Goal: Information Seeking & Learning: Check status

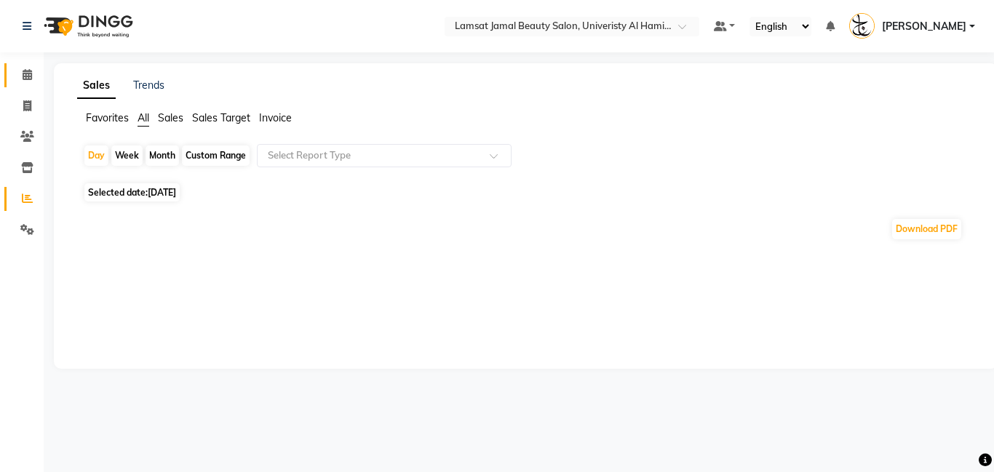
click at [27, 85] on link "Calendar" at bounding box center [21, 75] width 35 height 24
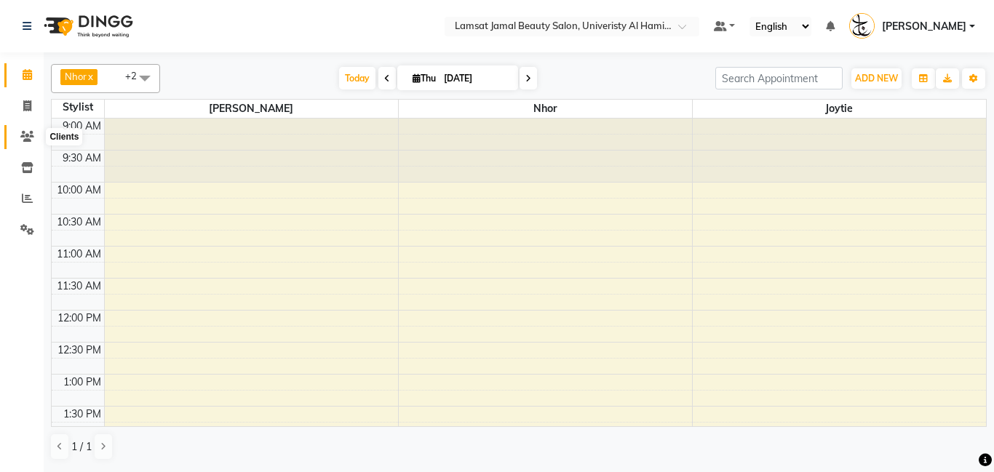
click at [19, 142] on span at bounding box center [27, 137] width 25 height 17
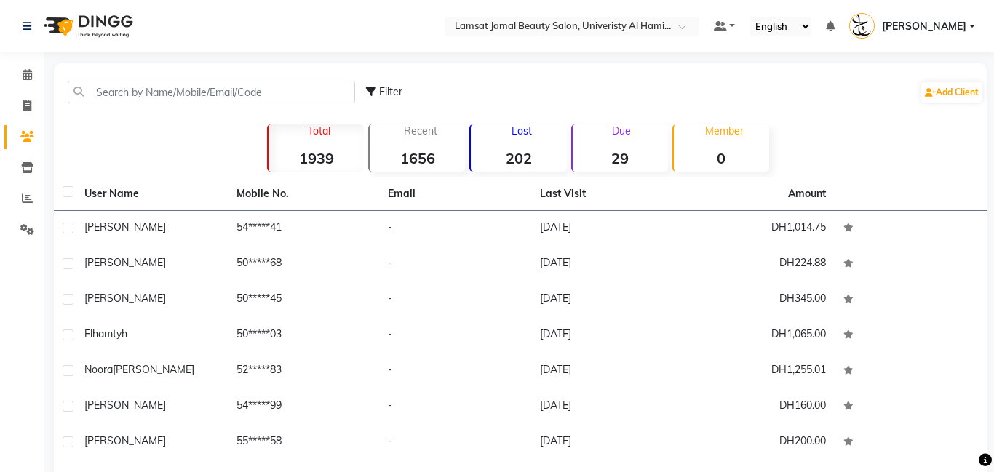
click at [619, 159] on strong "29" at bounding box center [620, 158] width 95 height 18
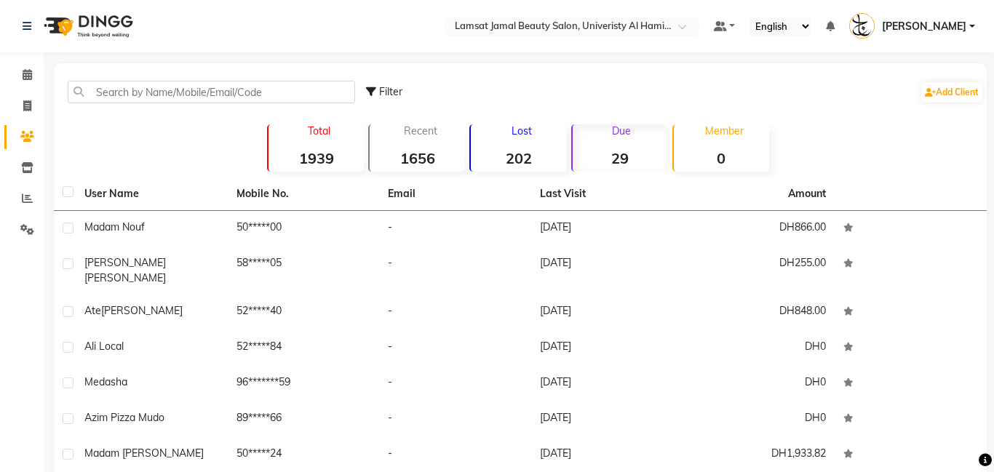
click at [634, 149] on strong "29" at bounding box center [620, 158] width 95 height 18
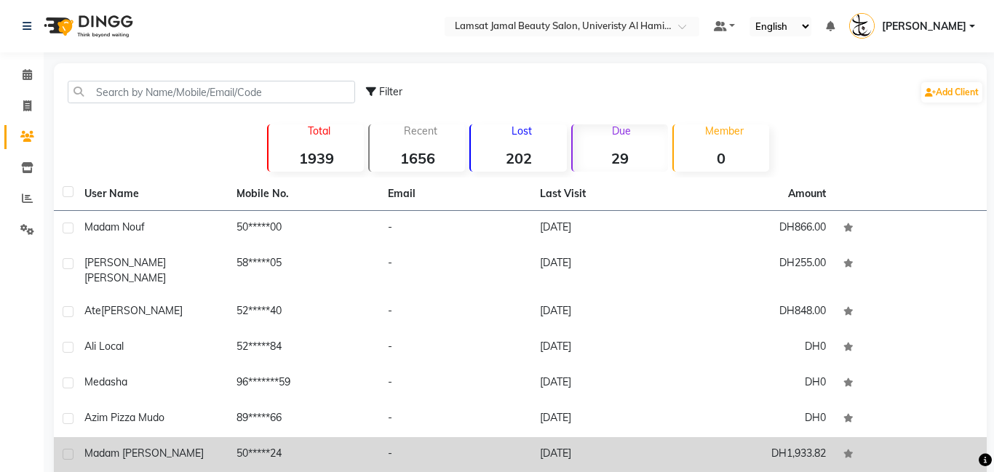
click at [459, 437] on td "-" at bounding box center [455, 455] width 152 height 36
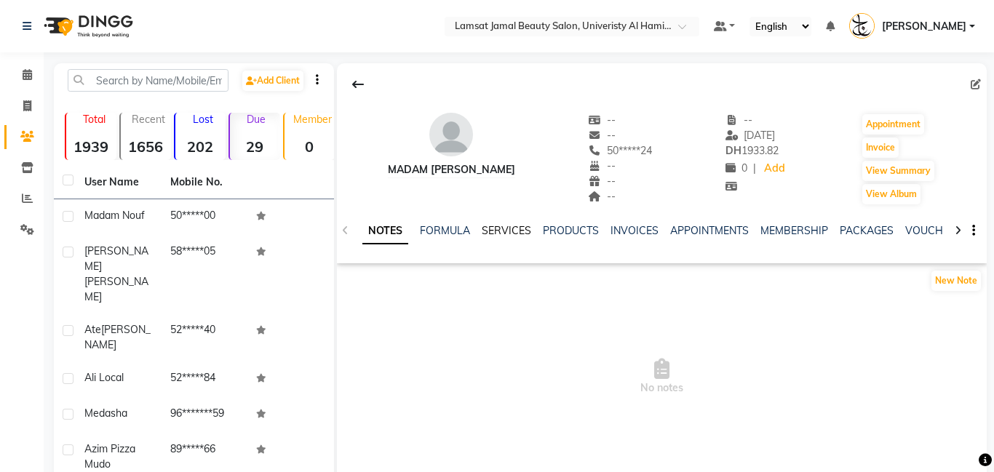
click at [521, 229] on link "SERVICES" at bounding box center [506, 230] width 49 height 13
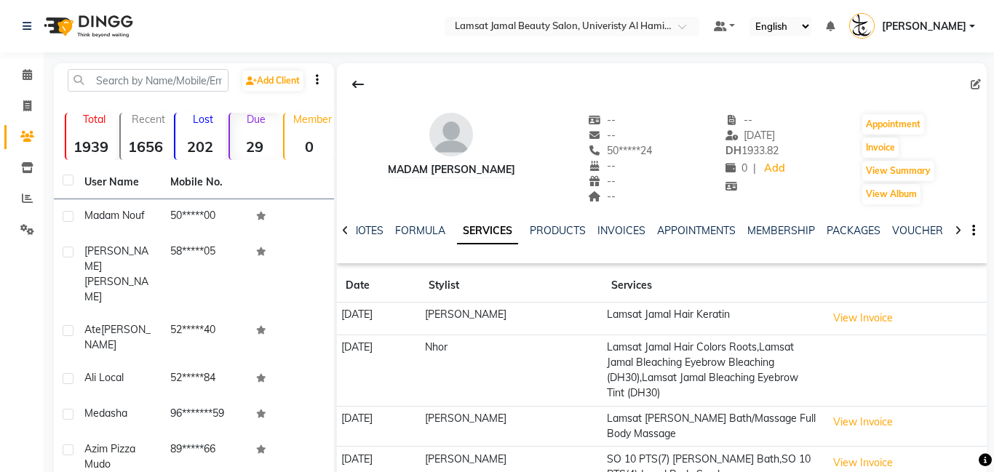
scroll to position [171, 0]
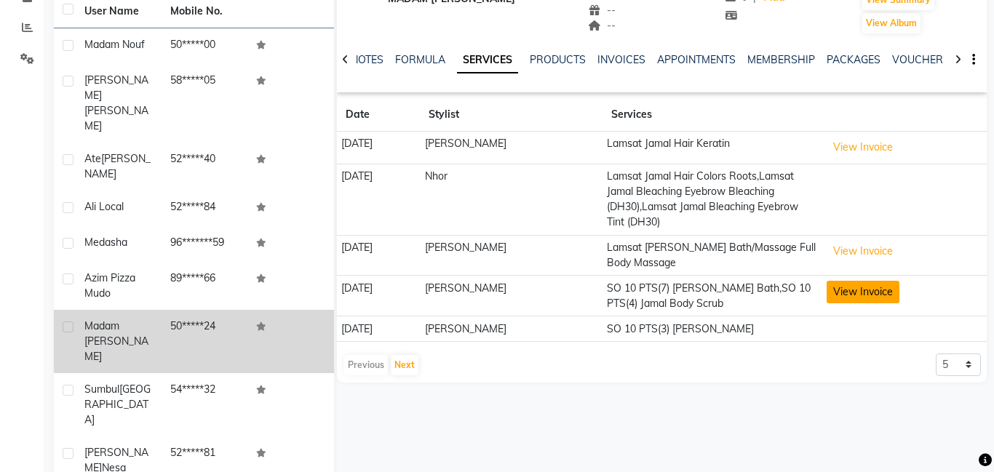
click at [853, 282] on button "View Invoice" at bounding box center [863, 292] width 73 height 23
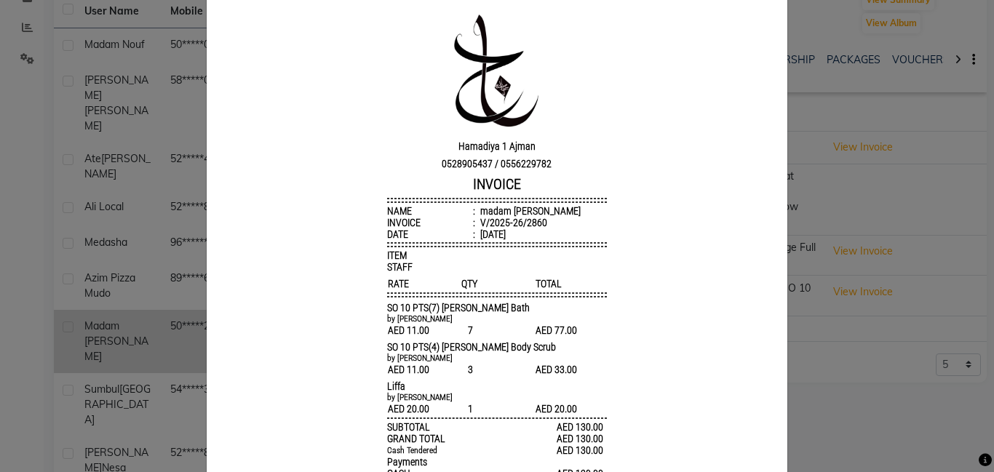
scroll to position [0, 0]
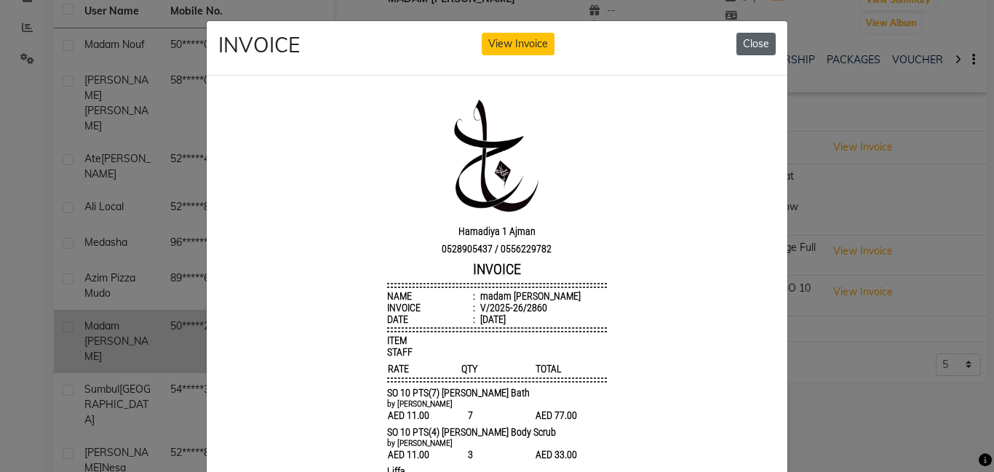
click at [767, 51] on button "Close" at bounding box center [755, 44] width 39 height 23
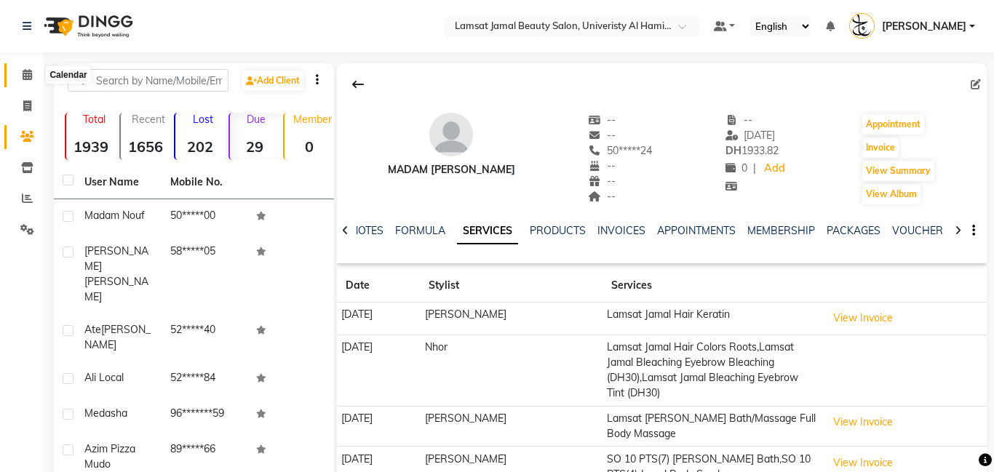
click at [32, 79] on span at bounding box center [27, 75] width 25 height 17
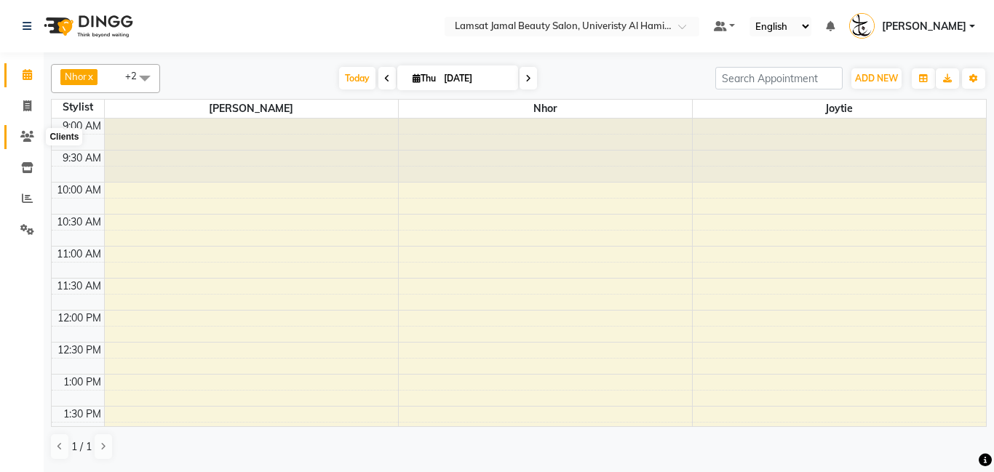
click at [30, 135] on icon at bounding box center [27, 136] width 14 height 11
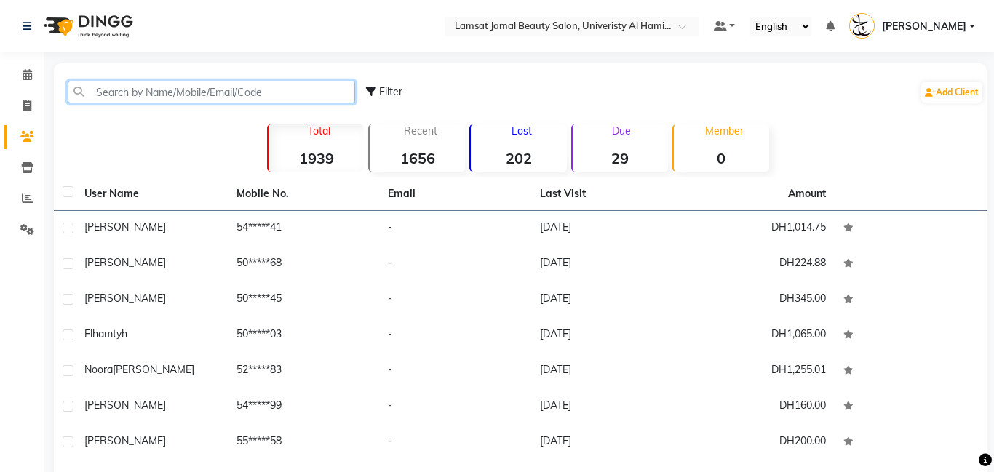
click at [290, 100] on input "text" at bounding box center [211, 92] width 287 height 23
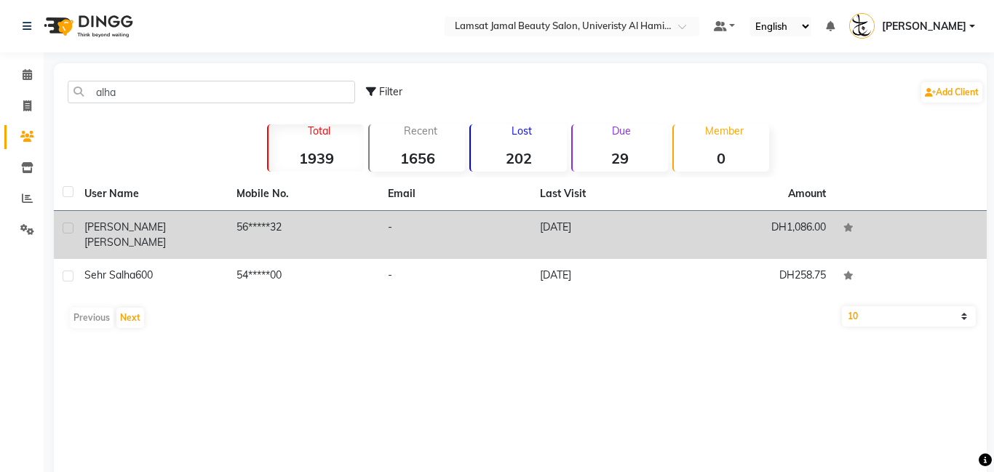
click at [361, 226] on td "56*****32" at bounding box center [304, 235] width 152 height 48
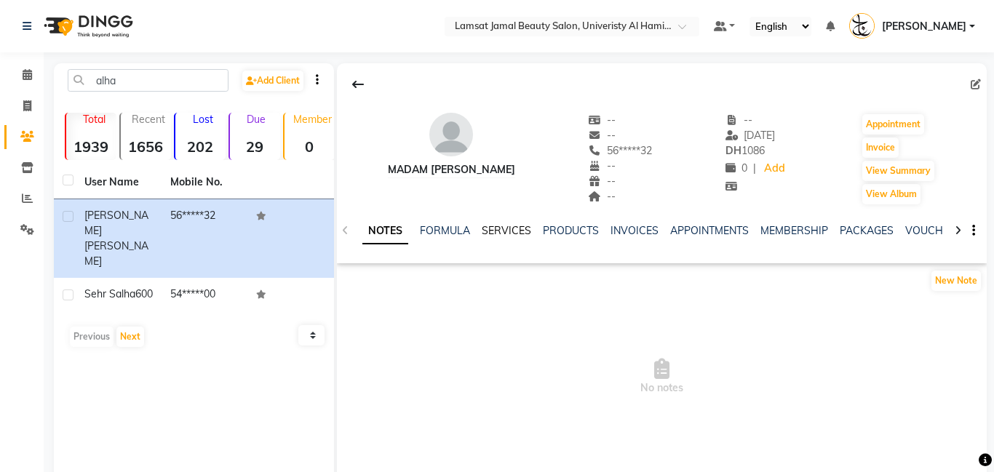
click at [509, 232] on link "SERVICES" at bounding box center [506, 230] width 49 height 13
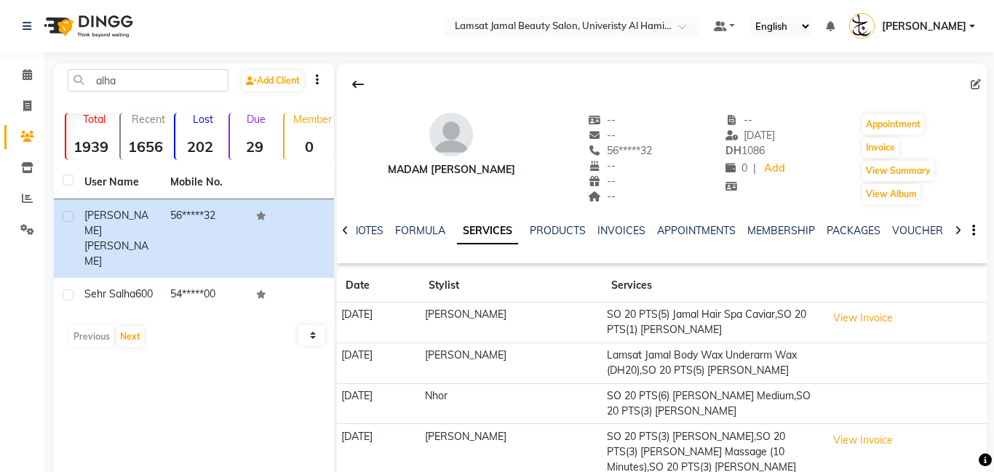
scroll to position [127, 0]
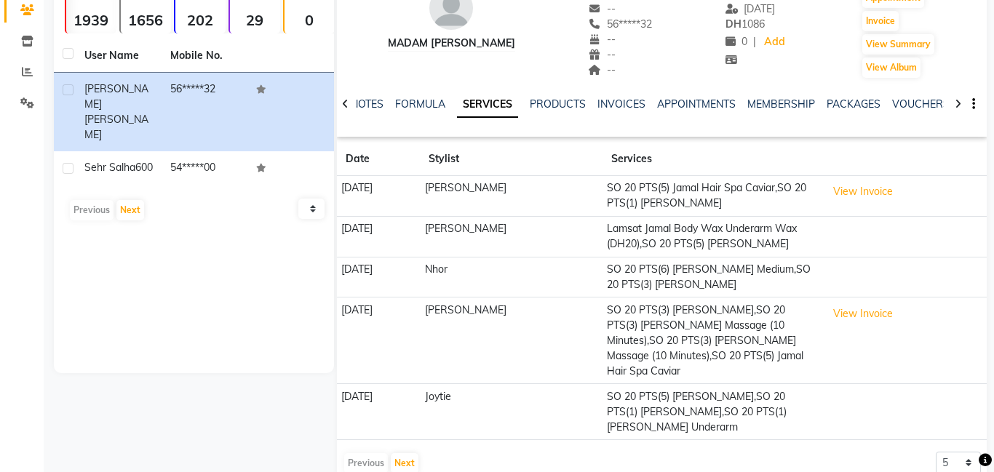
click at [367, 452] on div "Previous Next" at bounding box center [381, 463] width 77 height 23
click at [402, 453] on button "Next" at bounding box center [405, 463] width 28 height 20
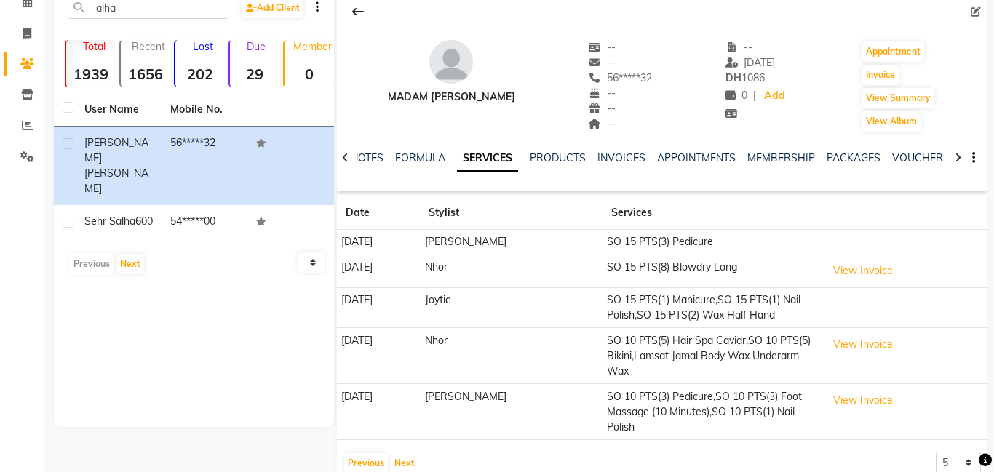
scroll to position [65, 0]
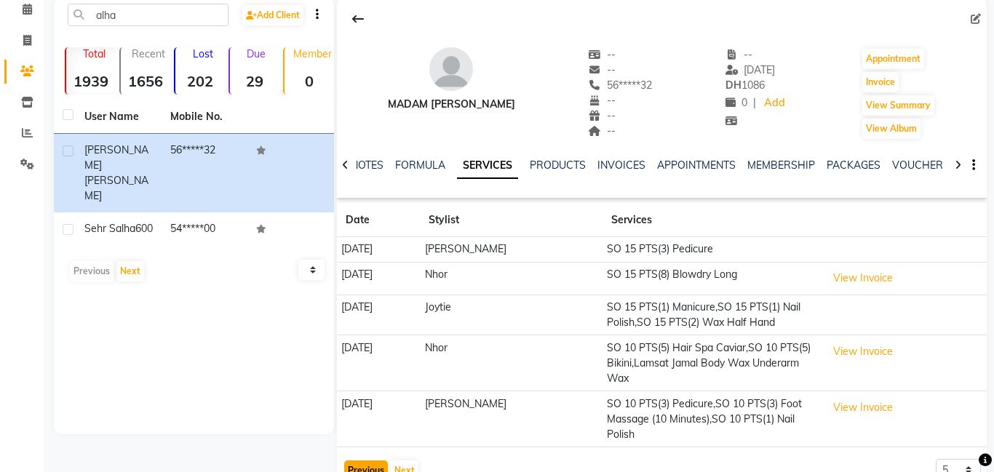
click at [373, 461] on button "Previous" at bounding box center [366, 471] width 44 height 20
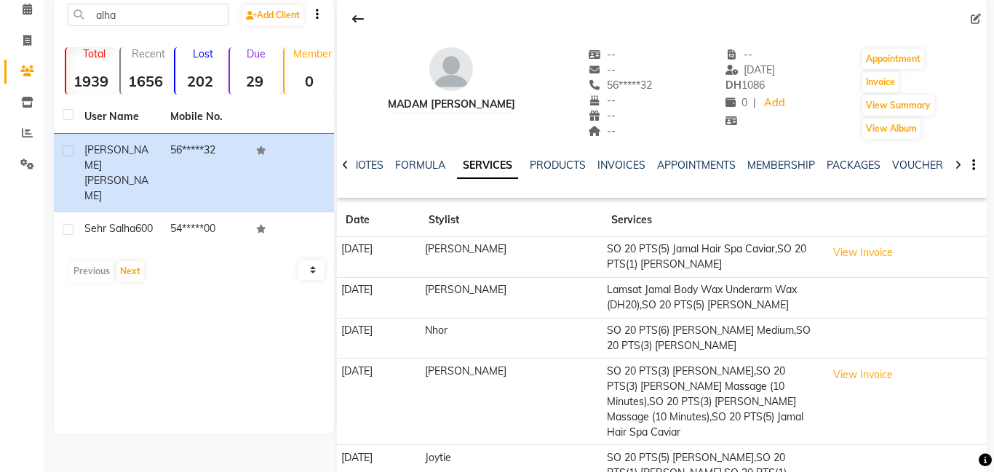
scroll to position [57, 0]
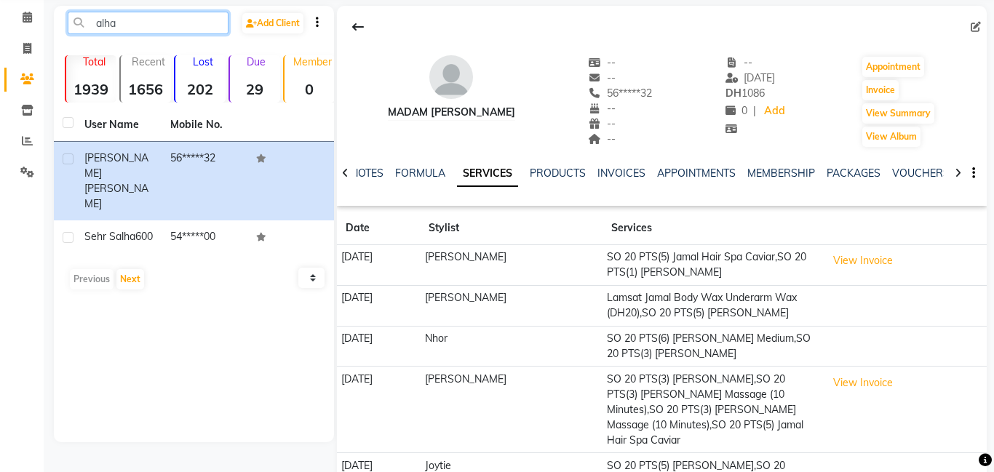
click at [136, 21] on input "alha" at bounding box center [148, 23] width 161 height 23
type input "a"
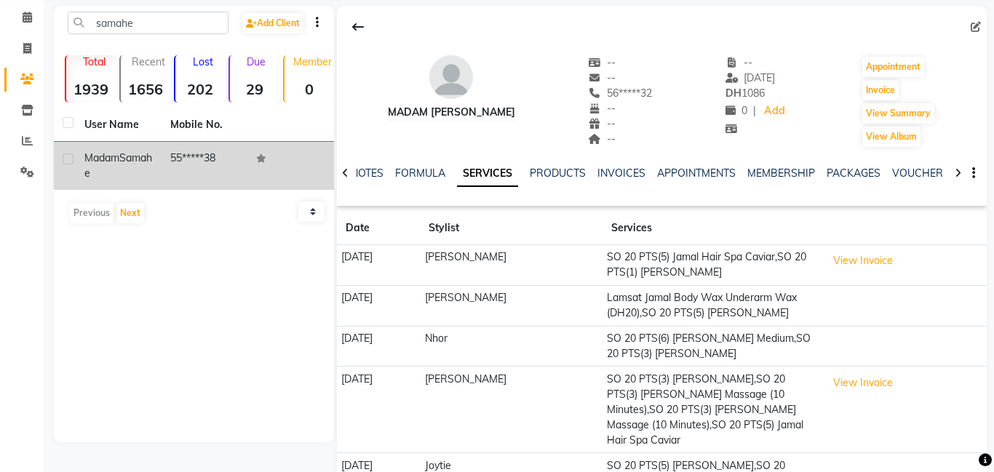
click at [228, 170] on td "55*****38" at bounding box center [205, 166] width 86 height 48
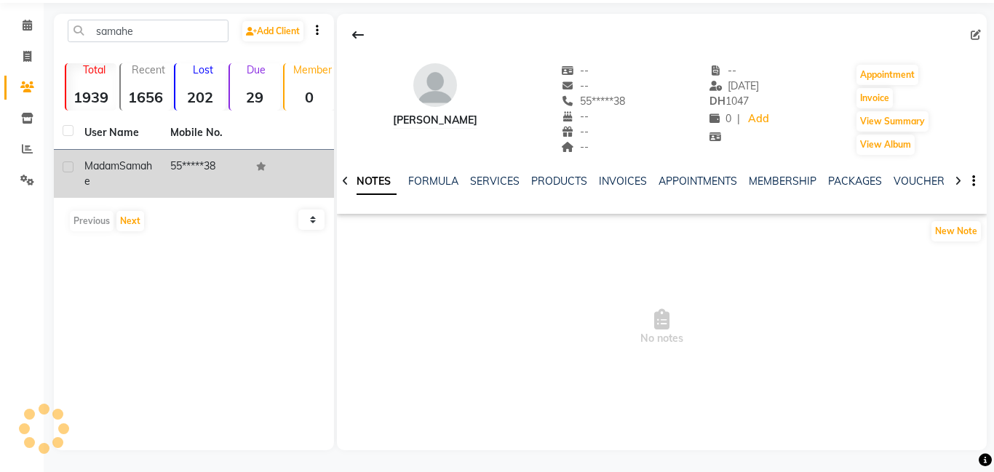
scroll to position [49, 0]
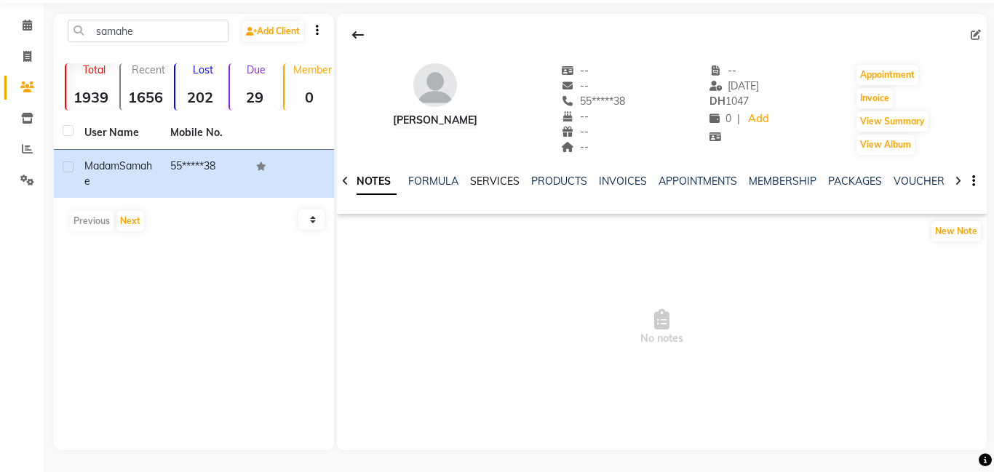
click at [500, 180] on link "SERVICES" at bounding box center [494, 181] width 49 height 13
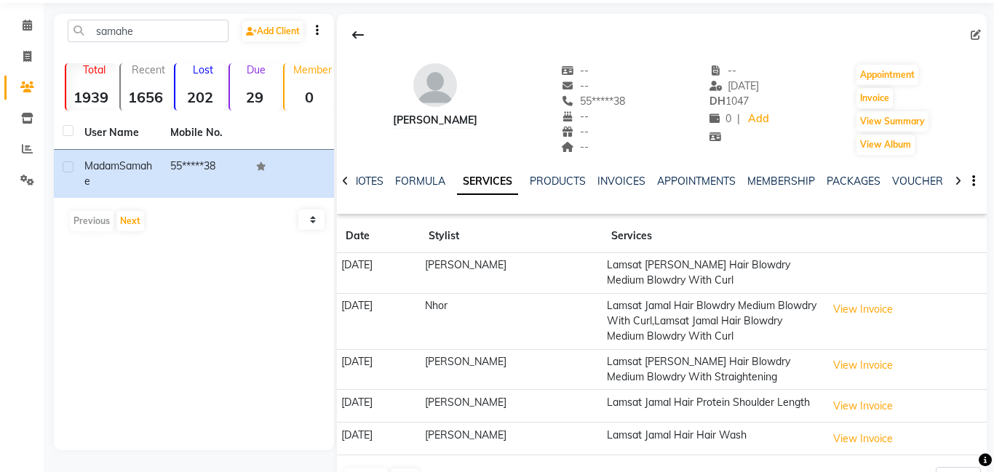
scroll to position [95, 0]
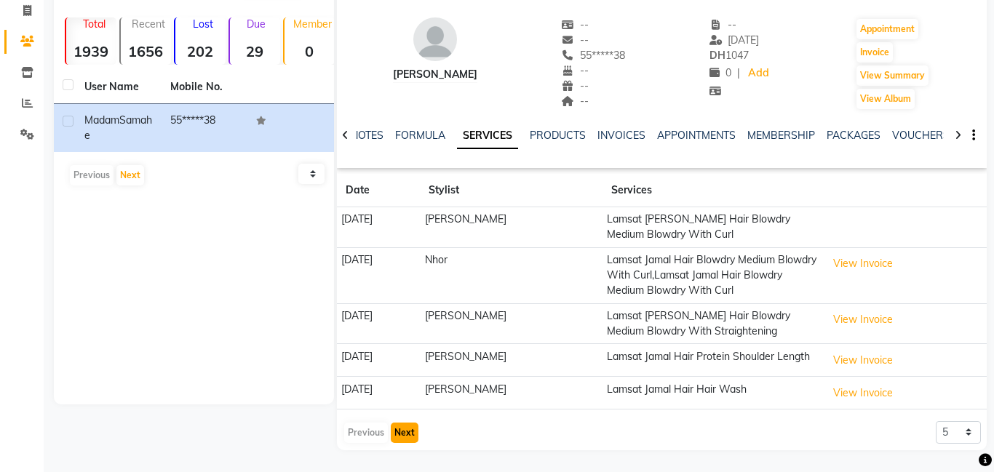
click at [397, 432] on button "Next" at bounding box center [405, 433] width 28 height 20
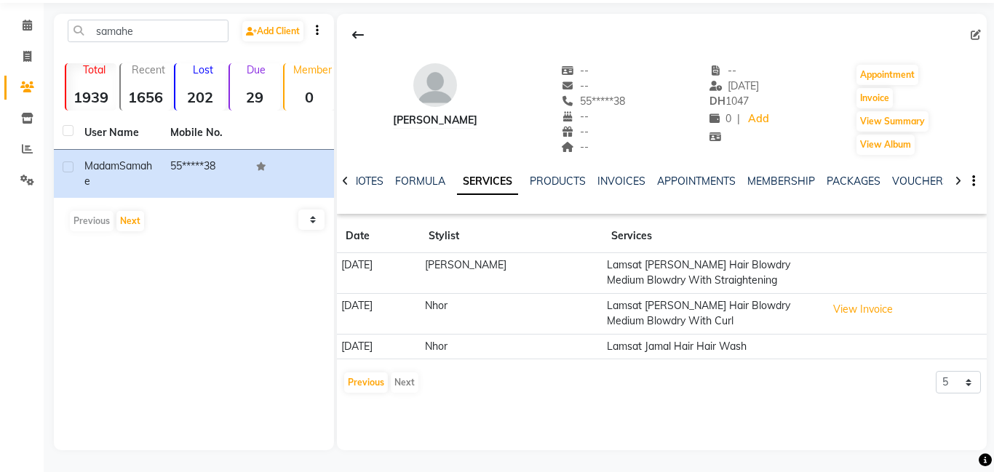
scroll to position [49, 0]
click at [377, 389] on button "Previous" at bounding box center [366, 383] width 44 height 20
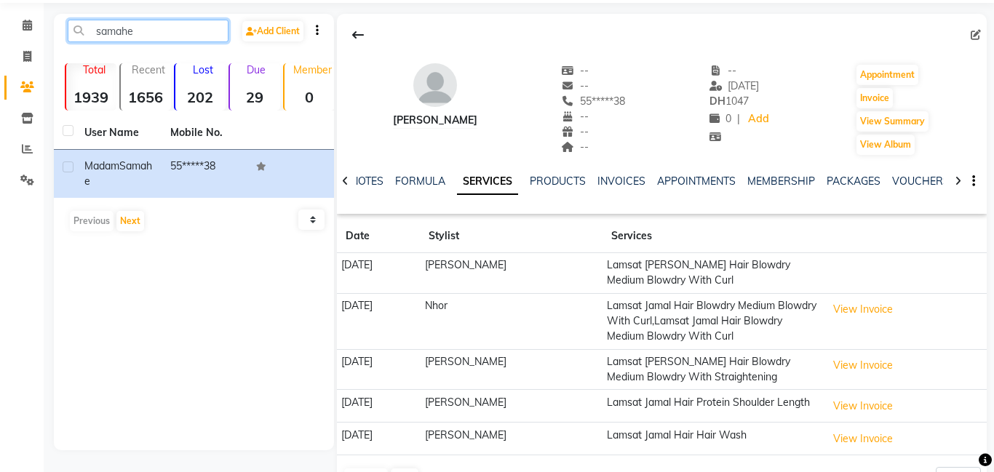
click at [162, 26] on input "samahe" at bounding box center [148, 31] width 161 height 23
type input "s"
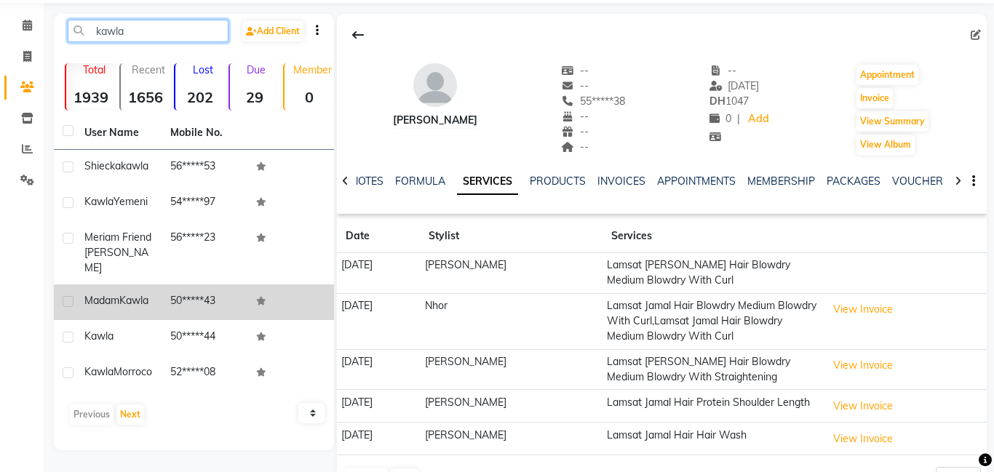
type input "kawla"
click at [172, 288] on td "50*****43" at bounding box center [205, 303] width 86 height 36
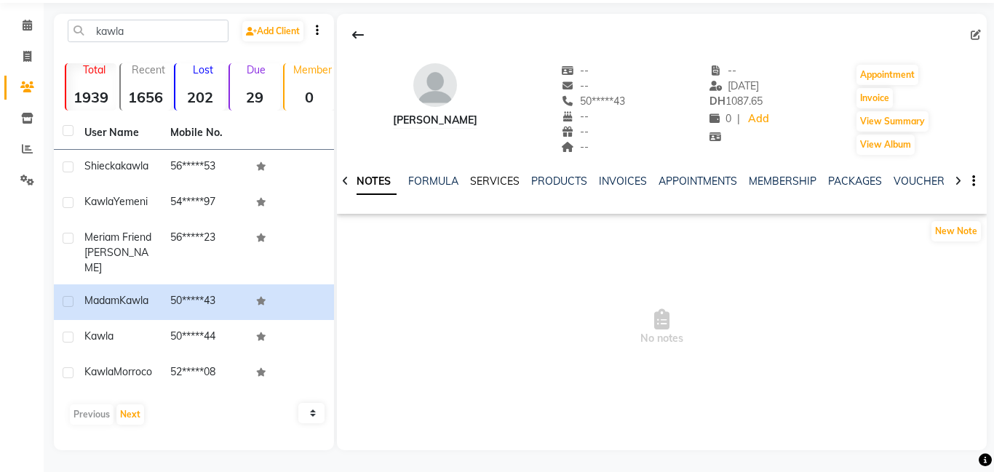
click at [489, 179] on link "SERVICES" at bounding box center [494, 181] width 49 height 13
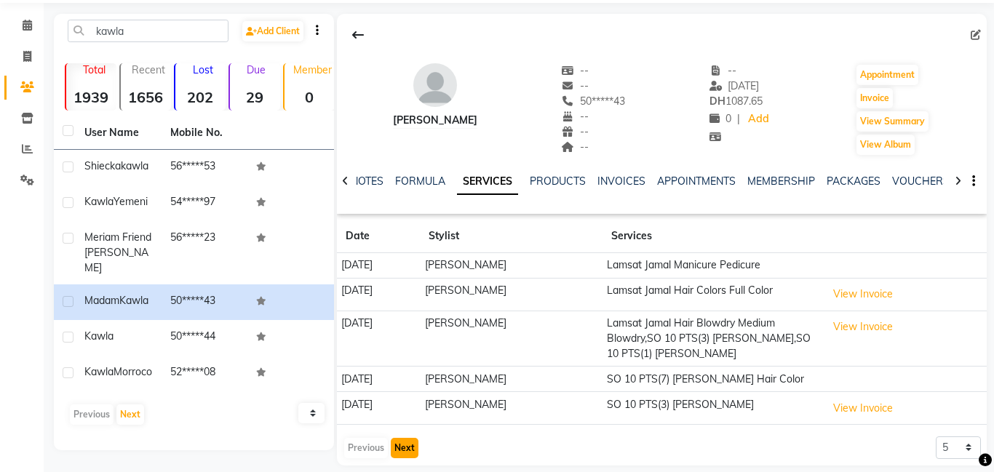
click at [403, 446] on button "Next" at bounding box center [405, 448] width 28 height 20
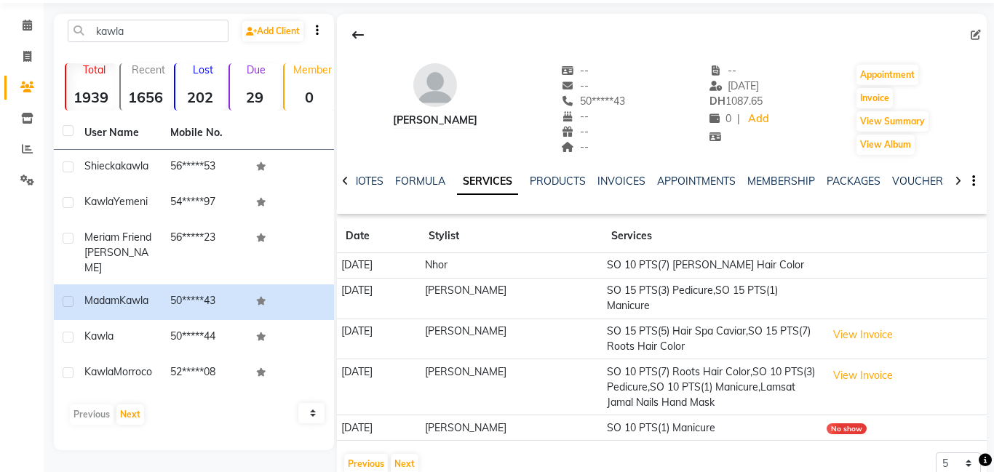
click at [782, 419] on td "SO 10 PTS(1) Manicure" at bounding box center [712, 428] width 219 height 25
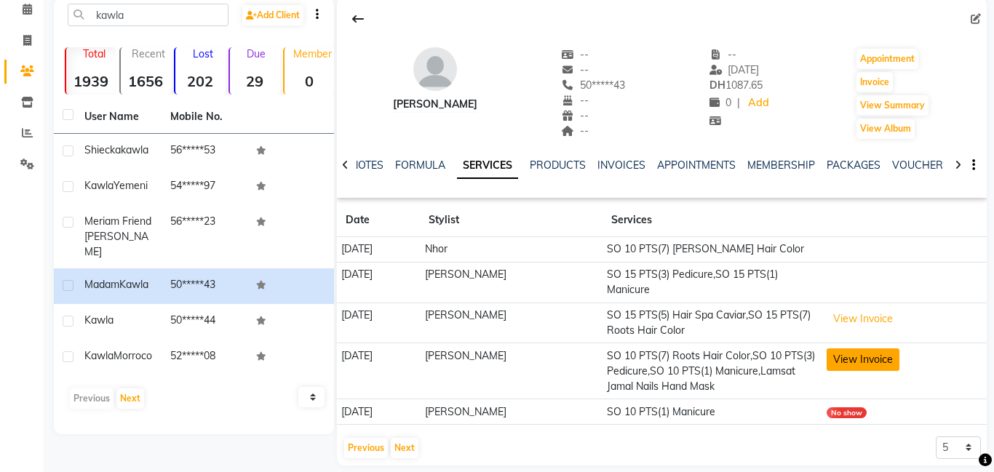
click at [864, 349] on button "View Invoice" at bounding box center [863, 360] width 73 height 23
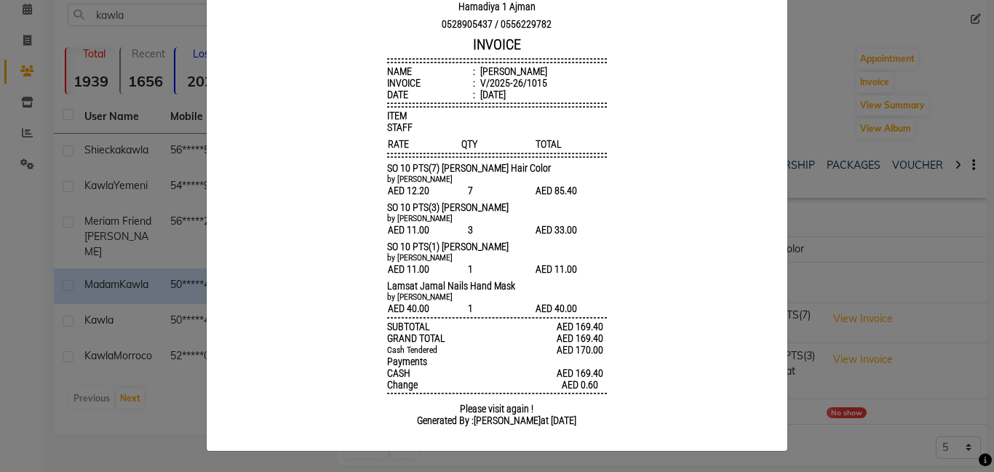
scroll to position [0, 0]
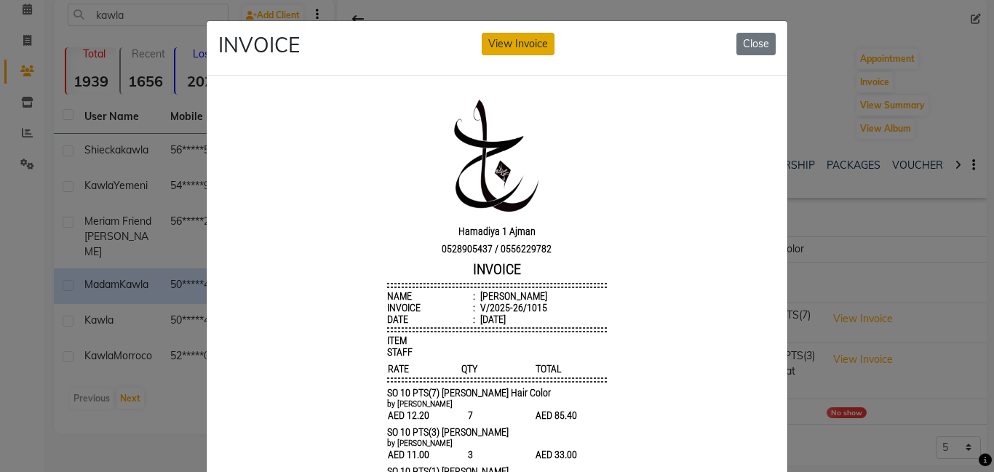
click at [530, 54] on button "View Invoice" at bounding box center [518, 44] width 73 height 23
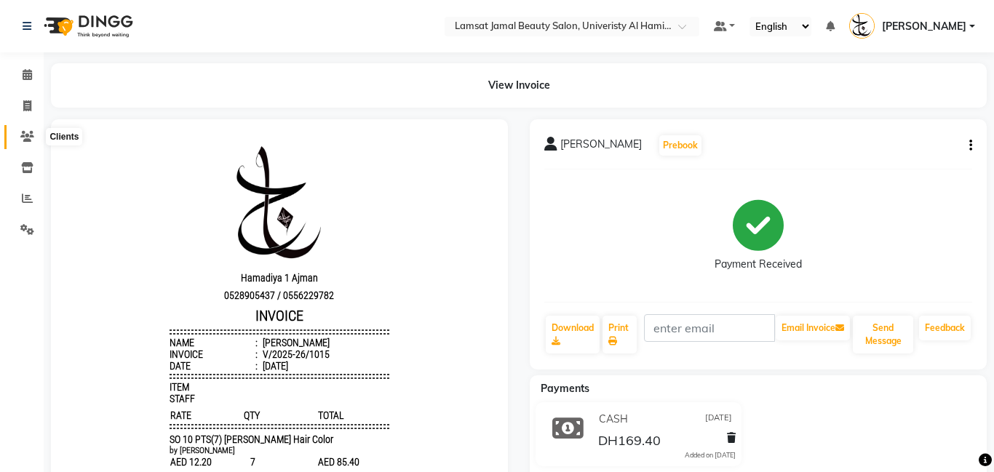
click at [32, 142] on span at bounding box center [27, 137] width 25 height 17
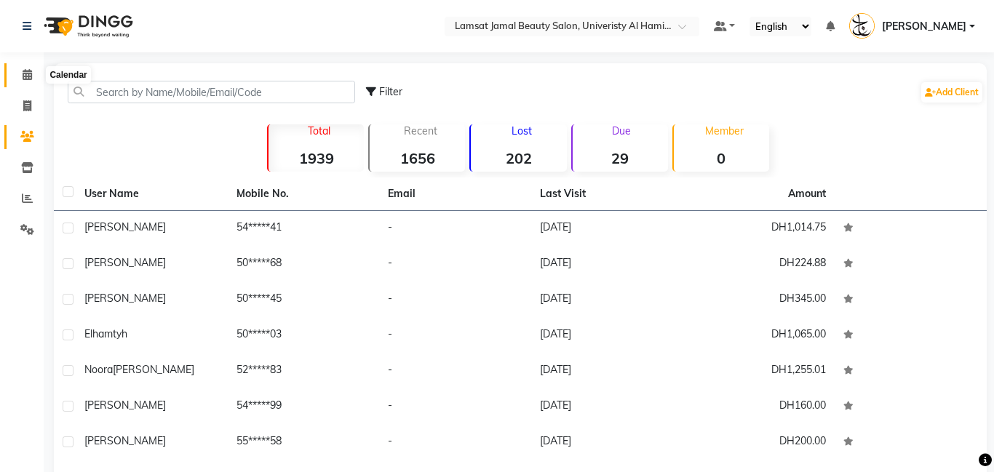
click at [20, 80] on span at bounding box center [27, 75] width 25 height 17
